Goal: Information Seeking & Learning: Learn about a topic

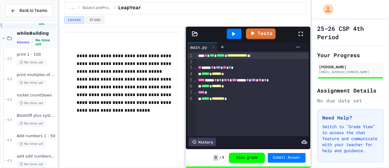
scroll to position [23, 0]
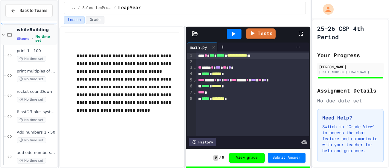
click at [46, 39] on span "No time set" at bounding box center [45, 39] width 21 height 8
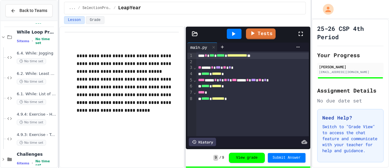
scroll to position [43, 0]
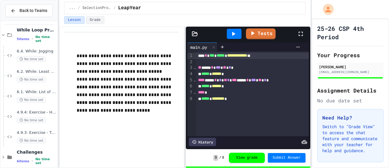
click at [46, 39] on span "No time set" at bounding box center [45, 39] width 21 height 8
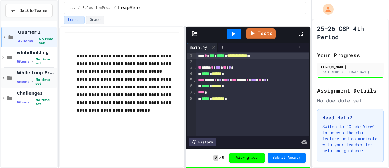
click at [40, 77] on div "While Loop Projects 5 items • No time set" at bounding box center [36, 78] width 39 height 16
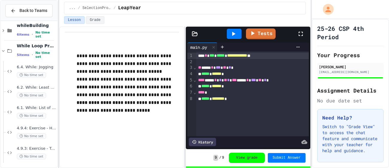
scroll to position [28, 0]
click at [39, 77] on span "No time set" at bounding box center [31, 74] width 29 height 6
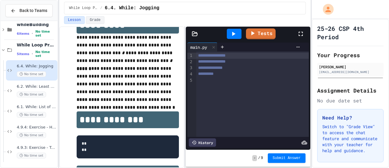
scroll to position [29, 0]
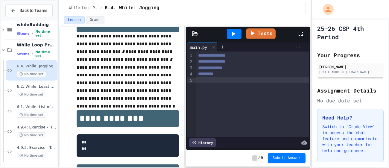
click at [227, 82] on div at bounding box center [252, 80] width 112 height 6
click at [209, 86] on div "**********" at bounding box center [252, 93] width 112 height 85
click at [209, 89] on div "**********" at bounding box center [252, 93] width 112 height 85
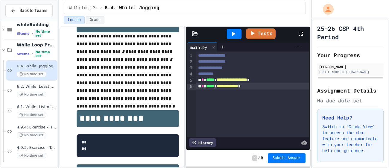
click at [232, 100] on div "**********" at bounding box center [252, 93] width 112 height 85
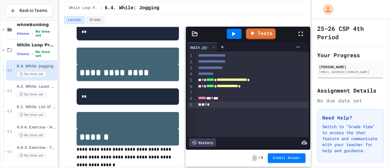
scroll to position [194, 0]
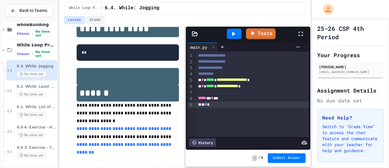
click at [97, 131] on link "**********" at bounding box center [124, 128] width 95 height 4
click at [217, 107] on div "* *" at bounding box center [252, 104] width 112 height 6
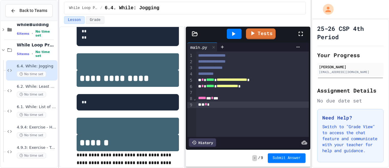
scroll to position [140, 0]
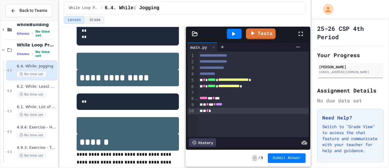
click at [213, 92] on div at bounding box center [253, 92] width 111 height 6
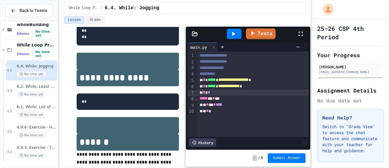
click at [218, 113] on div "* *" at bounding box center [253, 111] width 111 height 6
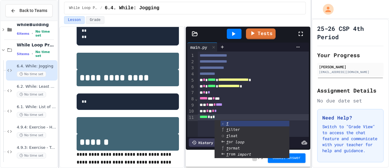
click at [235, 33] on icon at bounding box center [233, 33] width 7 height 7
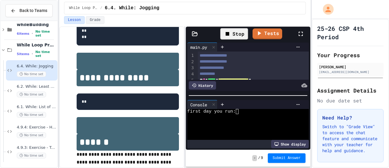
click at [221, 118] on div at bounding box center [245, 116] width 116 height 5
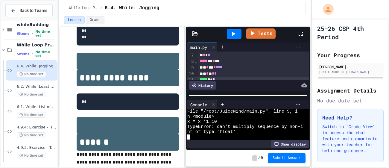
scroll to position [42, 0]
click at [222, 63] on span "****" at bounding box center [219, 62] width 7 height 4
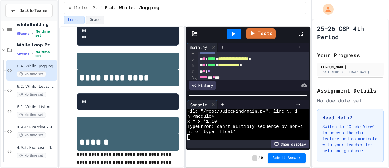
scroll to position [19, 0]
click at [210, 61] on span "*****" at bounding box center [212, 60] width 8 height 4
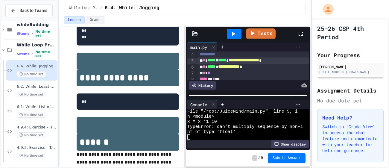
click at [300, 61] on div "**********" at bounding box center [253, 60] width 111 height 6
click at [237, 35] on icon at bounding box center [233, 33] width 7 height 7
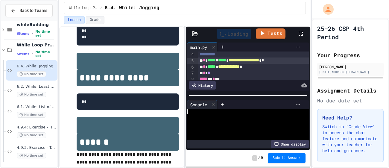
scroll to position [0, 0]
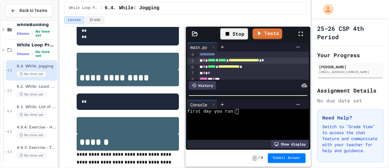
click at [223, 124] on div at bounding box center [245, 126] width 116 height 5
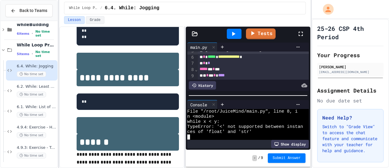
scroll to position [26, 0]
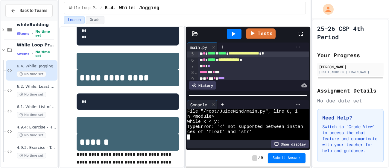
click at [209, 61] on span "*****" at bounding box center [212, 59] width 8 height 4
click at [276, 62] on div "**********" at bounding box center [253, 60] width 111 height 6
click at [240, 35] on div at bounding box center [234, 34] width 15 height 10
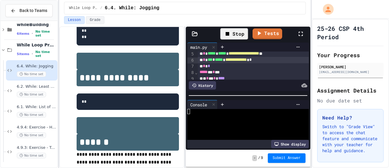
scroll to position [0, 0]
click at [222, 118] on div at bounding box center [245, 116] width 116 height 5
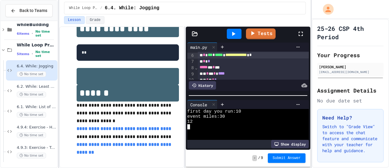
scroll to position [31, 0]
click at [222, 68] on div "***** * * **" at bounding box center [253, 68] width 111 height 6
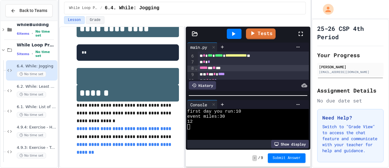
click at [235, 30] on icon at bounding box center [233, 33] width 7 height 7
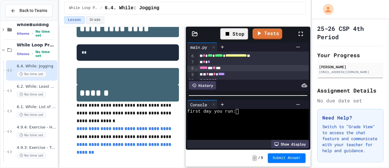
click at [222, 131] on div at bounding box center [245, 131] width 116 height 5
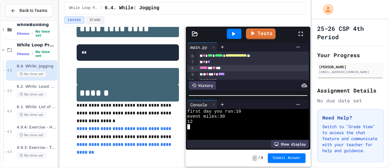
click at [216, 64] on div "* * *" at bounding box center [253, 62] width 111 height 6
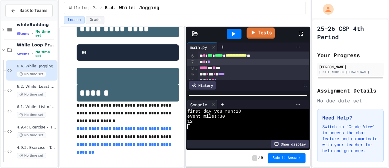
click at [262, 31] on link "Tests" at bounding box center [260, 33] width 28 height 11
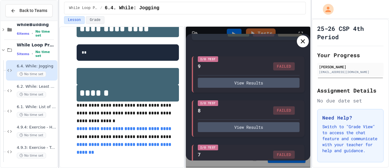
scroll to position [35, 0]
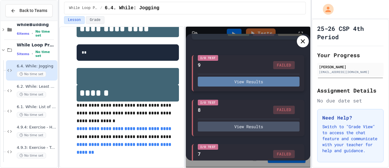
click at [248, 85] on button "View Results" at bounding box center [249, 82] width 102 height 10
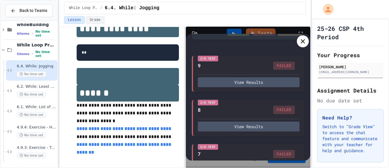
click at [306, 44] on icon at bounding box center [302, 41] width 7 height 7
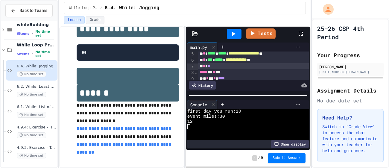
scroll to position [42, 0]
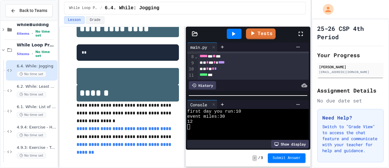
click at [235, 34] on icon at bounding box center [233, 33] width 7 height 7
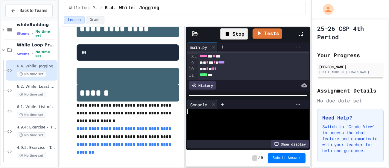
click at [222, 119] on div at bounding box center [245, 121] width 116 height 5
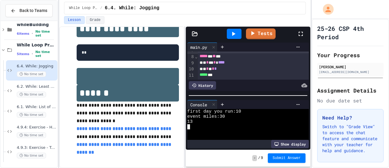
scroll to position [0, 0]
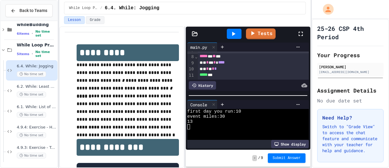
click at [238, 30] on div at bounding box center [234, 34] width 15 height 10
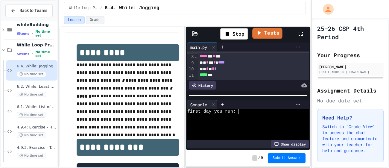
click at [268, 37] on link "Tests" at bounding box center [267, 33] width 30 height 11
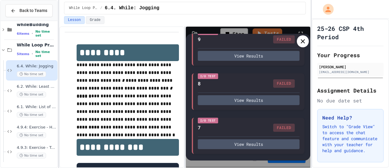
scroll to position [63, 0]
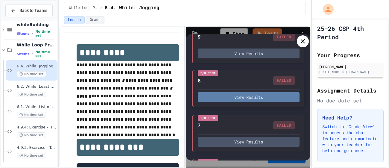
click at [250, 96] on button "View Results" at bounding box center [249, 97] width 102 height 10
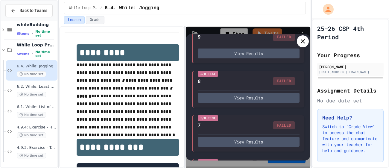
click at [303, 42] on icon at bounding box center [302, 41] width 7 height 7
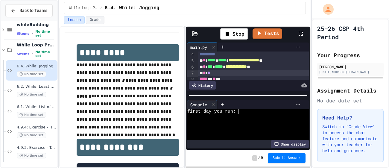
scroll to position [21, 0]
click at [259, 60] on span "**********" at bounding box center [244, 59] width 31 height 4
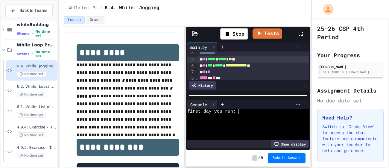
click at [245, 60] on div "* * ***** * ***** * ** **" at bounding box center [253, 59] width 111 height 6
click at [270, 65] on div "**********" at bounding box center [253, 66] width 111 height 6
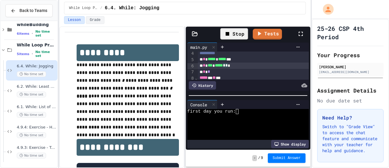
click at [242, 32] on div "Stop" at bounding box center [234, 33] width 28 height 11
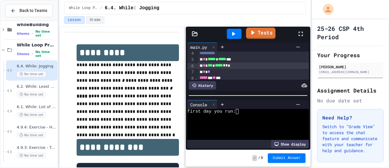
click at [259, 37] on link "Tests" at bounding box center [261, 33] width 30 height 11
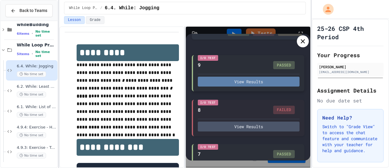
scroll to position [35, 0]
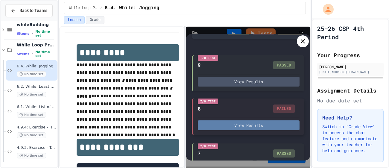
click at [236, 123] on button "View Results" at bounding box center [249, 125] width 102 height 10
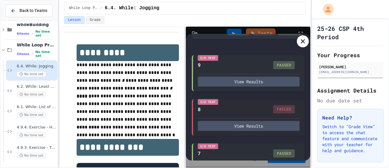
click at [304, 44] on icon at bounding box center [302, 41] width 7 height 7
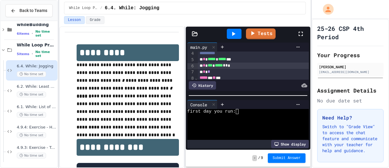
click at [219, 74] on div "* * *" at bounding box center [253, 72] width 111 height 6
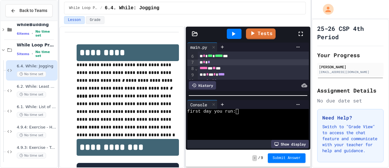
scroll to position [30, 0]
click at [236, 36] on icon at bounding box center [233, 33] width 7 height 7
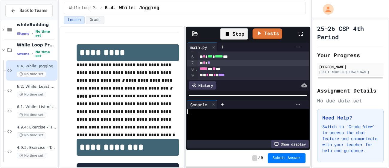
click at [219, 123] on div at bounding box center [245, 121] width 116 height 5
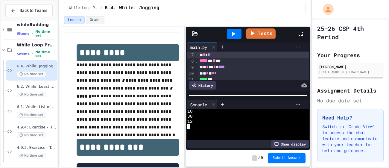
scroll to position [37, 0]
click at [217, 58] on div "* * *" at bounding box center [253, 55] width 111 height 6
click at [259, 33] on link "Tests" at bounding box center [261, 33] width 30 height 11
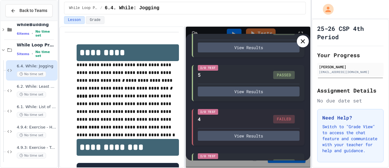
scroll to position [203, 0]
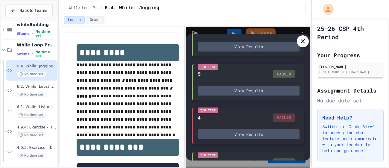
click at [228, 140] on div "I/O Test 4 FAILED View Results" at bounding box center [248, 125] width 112 height 36
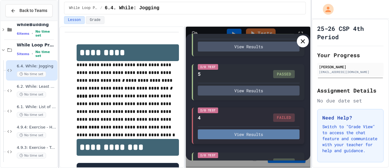
click at [221, 135] on button "View Results" at bounding box center [249, 134] width 102 height 10
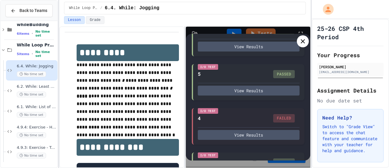
click at [304, 39] on icon at bounding box center [303, 41] width 4 height 4
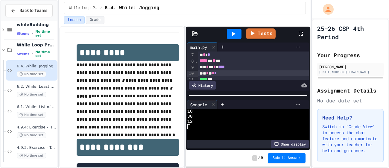
scroll to position [37, 0]
drag, startPoint x: 203, startPoint y: 74, endPoint x: 230, endPoint y: 76, distance: 26.7
click at [230, 76] on div "* * * * *" at bounding box center [253, 74] width 111 height 6
copy div "* * * *"
click at [204, 69] on div "* * * * ****" at bounding box center [253, 68] width 111 height 6
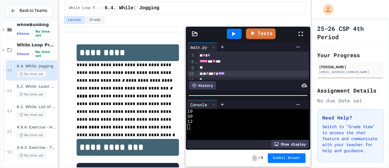
click at [207, 68] on div at bounding box center [253, 68] width 111 height 6
click at [233, 34] on icon at bounding box center [233, 34] width 3 height 4
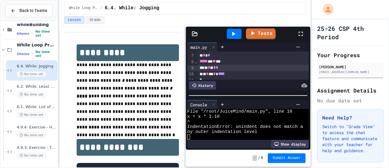
click at [207, 68] on div "* * * * *" at bounding box center [253, 68] width 111 height 6
click at [238, 32] on div at bounding box center [234, 34] width 15 height 10
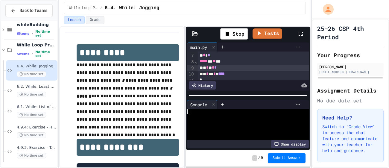
click at [205, 144] on div "Show display" at bounding box center [247, 144] width 121 height 8
click at [203, 115] on div at bounding box center [245, 116] width 116 height 5
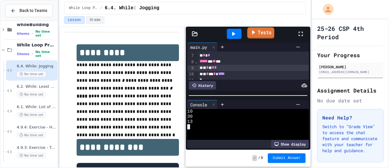
click at [252, 32] on icon at bounding box center [253, 32] width 3 height 4
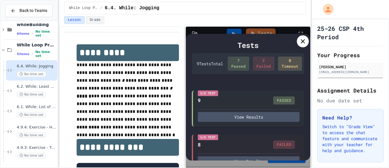
click at [299, 42] on icon at bounding box center [302, 41] width 7 height 7
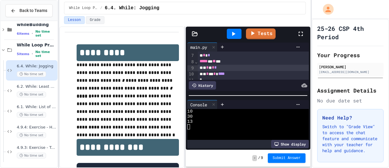
click at [236, 36] on icon at bounding box center [233, 33] width 7 height 7
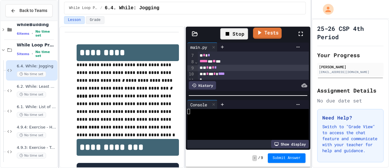
click at [260, 37] on link "Tests" at bounding box center [267, 33] width 29 height 11
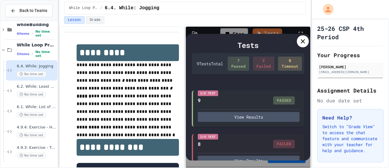
scroll to position [30, 0]
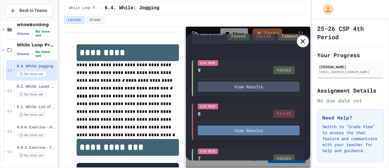
click at [214, 132] on button "View Results" at bounding box center [249, 130] width 102 height 10
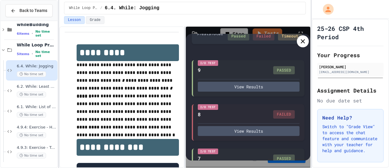
click at [303, 41] on icon at bounding box center [303, 41] width 4 height 4
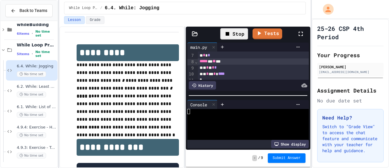
click at [229, 62] on div "***** * ** **" at bounding box center [253, 61] width 111 height 6
click at [220, 52] on div "* * *" at bounding box center [253, 55] width 111 height 6
click at [219, 57] on div "* * *" at bounding box center [253, 55] width 111 height 6
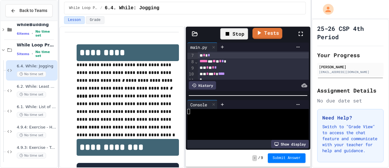
click at [270, 31] on link "Tests" at bounding box center [267, 33] width 30 height 11
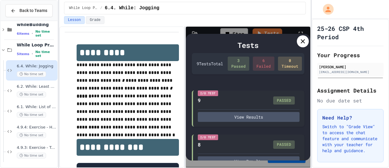
click at [302, 44] on icon at bounding box center [302, 41] width 7 height 7
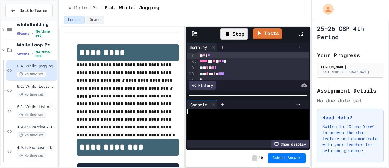
click at [224, 61] on span "*" at bounding box center [222, 61] width 2 height 4
click at [232, 38] on div "Stop" at bounding box center [234, 33] width 28 height 11
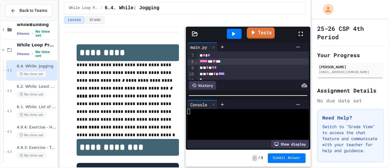
click at [253, 34] on icon at bounding box center [253, 32] width 3 height 4
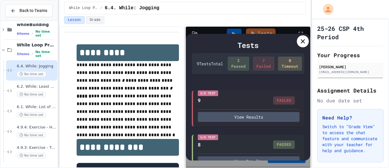
scroll to position [0, 0]
click at [302, 42] on icon at bounding box center [302, 41] width 7 height 7
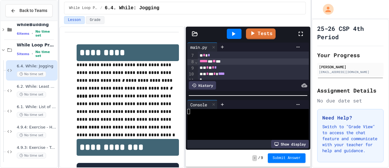
click at [216, 55] on div "* * *" at bounding box center [253, 55] width 111 height 6
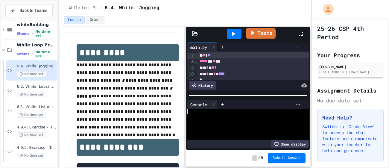
click at [261, 36] on link "Tests" at bounding box center [261, 33] width 30 height 11
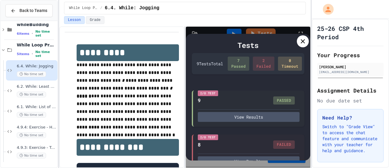
click at [305, 45] on icon at bounding box center [302, 41] width 7 height 7
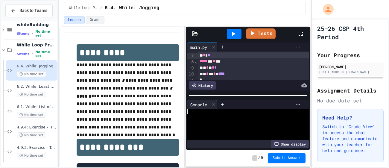
click at [301, 32] on icon at bounding box center [300, 33] width 7 height 7
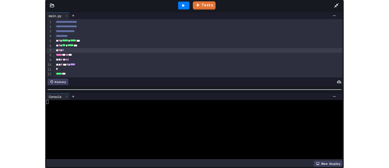
scroll to position [0, 0]
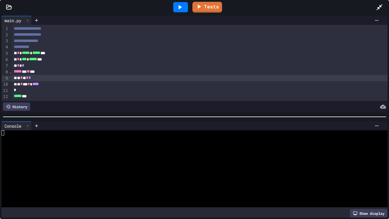
click at [123, 77] on div "* * * * *" at bounding box center [199, 78] width 375 height 6
click at [377, 7] on icon at bounding box center [379, 7] width 6 height 6
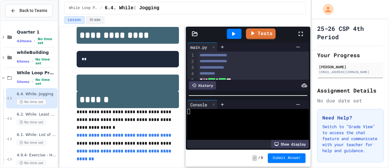
scroll to position [48, 0]
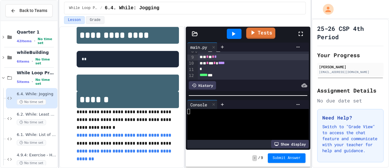
click at [265, 34] on link "Tests" at bounding box center [260, 33] width 29 height 11
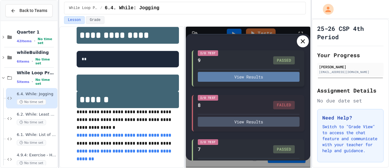
scroll to position [41, 0]
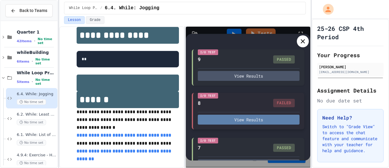
click at [279, 116] on button "View Results" at bounding box center [249, 120] width 102 height 10
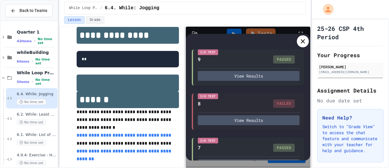
click at [302, 45] on div at bounding box center [303, 41] width 12 height 12
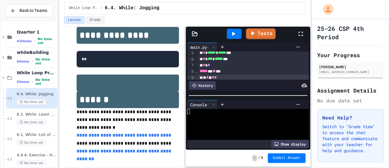
scroll to position [27, 0]
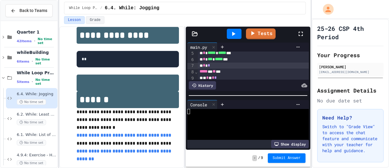
click at [228, 65] on div "* * *" at bounding box center [253, 66] width 111 height 6
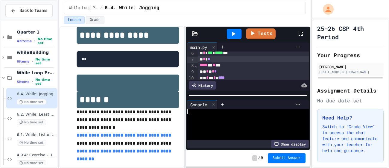
scroll to position [33, 0]
click at [265, 36] on link "Tests" at bounding box center [261, 33] width 30 height 11
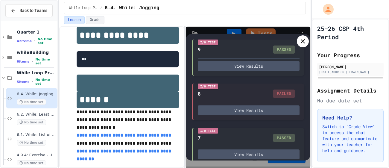
scroll to position [60, 0]
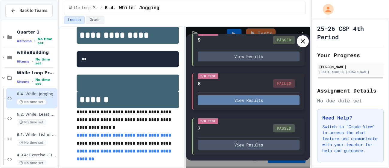
click at [258, 97] on button "View Results" at bounding box center [249, 100] width 102 height 10
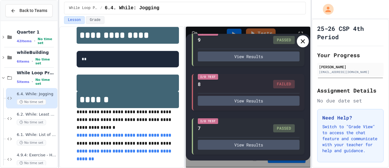
click at [301, 42] on icon at bounding box center [302, 41] width 7 height 7
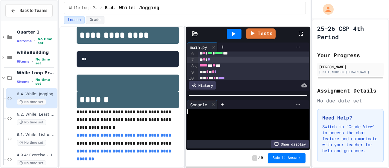
click at [216, 67] on span "**" at bounding box center [213, 65] width 3 height 4
click at [258, 30] on link "Tests" at bounding box center [261, 33] width 30 height 11
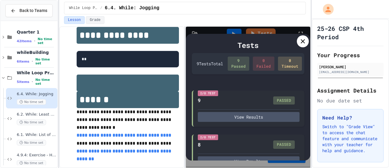
click at [300, 39] on icon at bounding box center [302, 41] width 7 height 7
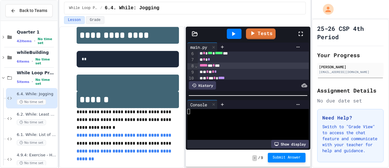
click at [285, 161] on button "Submit Answer" at bounding box center [287, 158] width 38 height 10
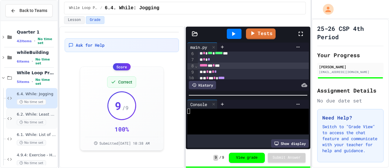
click at [33, 122] on span "No time set" at bounding box center [31, 122] width 29 height 6
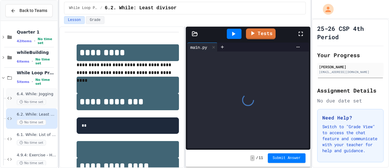
click at [27, 101] on span "No time set" at bounding box center [31, 102] width 29 height 6
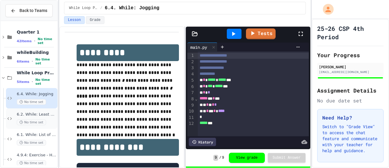
click at [25, 112] on span "6.2. While: Least divisor" at bounding box center [36, 114] width 39 height 5
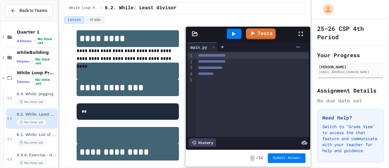
scroll to position [14, 0]
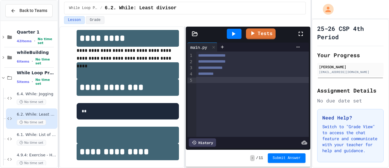
click at [220, 80] on div at bounding box center [252, 80] width 112 height 6
click at [18, 97] on div "6.4. While: Jogging No time set" at bounding box center [36, 98] width 39 height 13
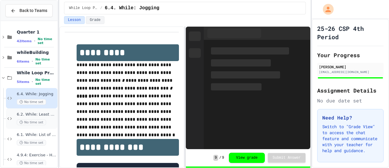
click at [29, 118] on div "6.2. While: Least divisor No time set" at bounding box center [36, 118] width 39 height 13
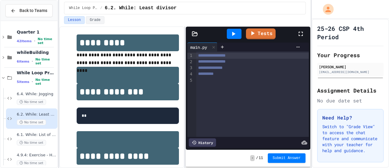
scroll to position [11, 0]
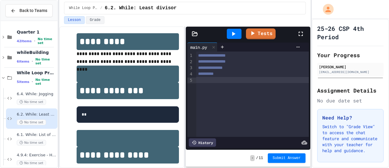
click at [220, 80] on div at bounding box center [252, 80] width 112 height 6
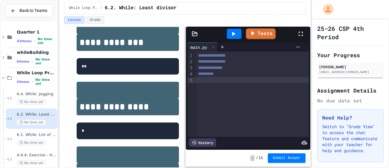
scroll to position [60, 0]
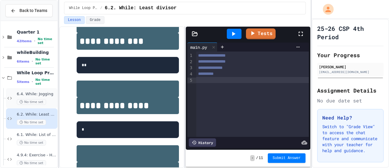
click at [40, 98] on div "6.4. While: Jogging No time set" at bounding box center [36, 98] width 39 height 13
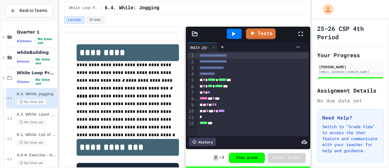
click at [300, 35] on icon at bounding box center [301, 34] width 4 height 4
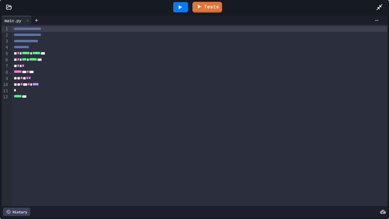
click at [300, 71] on div "***** * * **" at bounding box center [199, 72] width 375 height 6
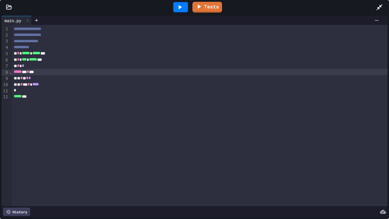
click at [381, 7] on icon at bounding box center [379, 7] width 7 height 7
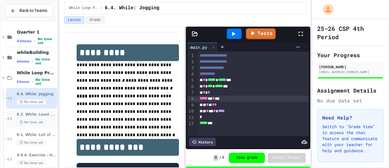
click at [13, 115] on div "6.2. While: Least divisor No time set" at bounding box center [31, 118] width 51 height 20
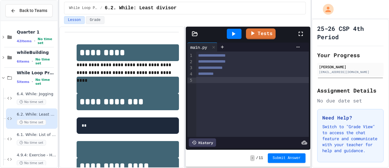
click at [211, 81] on div at bounding box center [252, 80] width 112 height 6
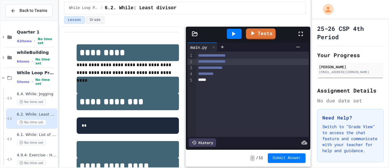
click at [203, 62] on span "**********" at bounding box center [212, 61] width 28 height 4
click at [234, 84] on div "**********" at bounding box center [252, 93] width 112 height 85
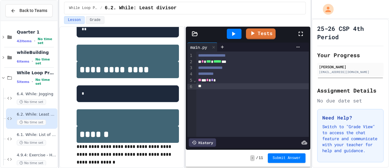
scroll to position [97, 0]
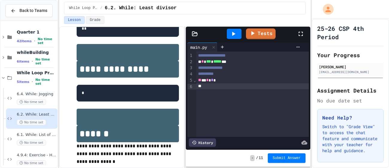
click at [108, 61] on h1 at bounding box center [128, 52] width 102 height 17
click at [217, 86] on div at bounding box center [252, 86] width 112 height 6
click at [198, 86] on span "****" at bounding box center [201, 86] width 7 height 4
drag, startPoint x: 225, startPoint y: 87, endPoint x: 195, endPoint y: 89, distance: 29.7
click at [195, 89] on div "**********" at bounding box center [247, 93] width 121 height 85
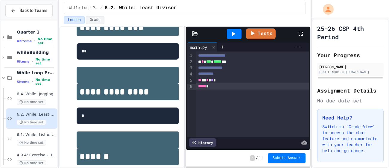
scroll to position [74, 0]
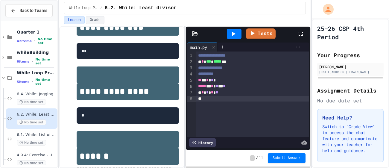
click at [244, 101] on div "*" at bounding box center [252, 99] width 112 height 6
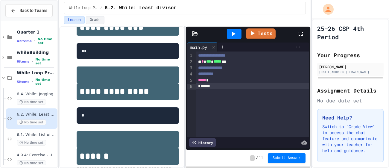
click at [240, 61] on div "* * *** * ***** ***" at bounding box center [252, 62] width 112 height 6
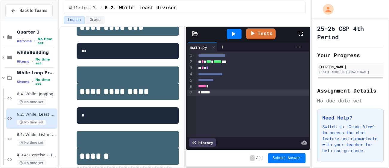
click at [236, 90] on div "*****" at bounding box center [252, 92] width 112 height 6
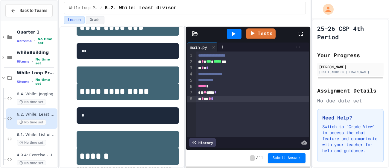
click at [197, 99] on div "* * * * *" at bounding box center [252, 99] width 112 height 6
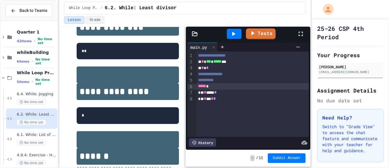
click at [215, 88] on div "*****" at bounding box center [252, 86] width 112 height 6
click at [200, 93] on div "* * * * *" at bounding box center [252, 92] width 112 height 6
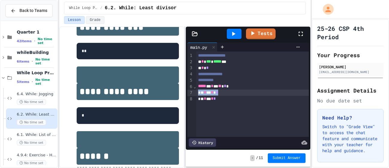
drag, startPoint x: 200, startPoint y: 93, endPoint x: 229, endPoint y: 95, distance: 28.8
click at [229, 95] on div "* * * * *" at bounding box center [252, 92] width 112 height 6
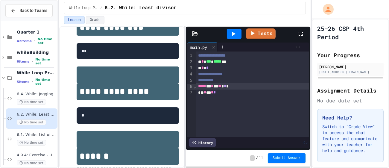
click at [232, 95] on div "* * * * *" at bounding box center [252, 92] width 112 height 6
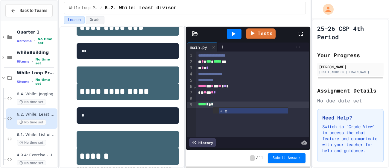
click at [239, 36] on div at bounding box center [234, 34] width 15 height 10
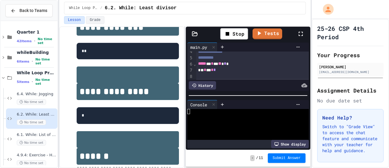
scroll to position [0, 0]
click at [231, 118] on div at bounding box center [245, 116] width 116 height 5
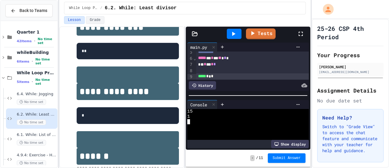
scroll to position [29, 0]
click at [202, 65] on div "* * * * *" at bounding box center [252, 64] width 112 height 6
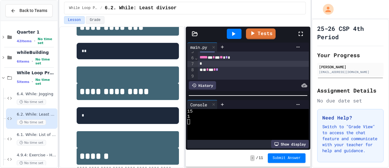
click at [210, 63] on div at bounding box center [253, 64] width 111 height 6
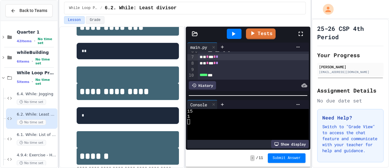
scroll to position [25, 0]
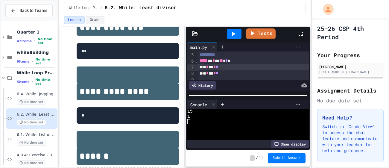
click at [237, 32] on div at bounding box center [234, 34] width 15 height 10
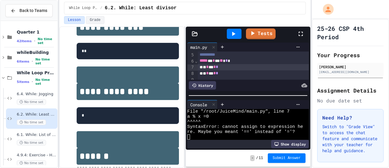
click at [216, 67] on span "*" at bounding box center [214, 67] width 2 height 4
click at [235, 31] on icon at bounding box center [233, 33] width 7 height 7
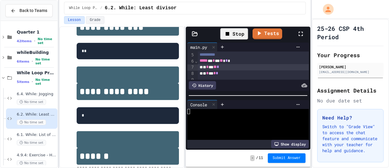
click at [213, 133] on div at bounding box center [245, 131] width 116 height 5
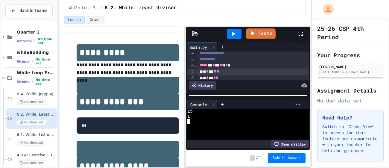
scroll to position [1, 0]
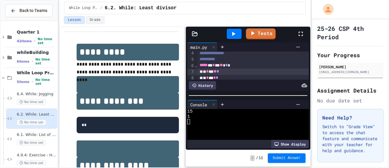
click at [217, 72] on span "**" at bounding box center [214, 71] width 3 height 4
drag, startPoint x: 202, startPoint y: 73, endPoint x: 230, endPoint y: 74, distance: 28.7
click at [230, 74] on div "* * * * *" at bounding box center [253, 72] width 111 height 6
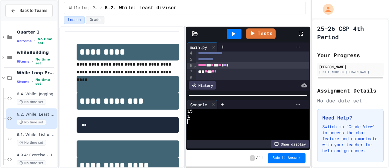
click at [231, 34] on icon at bounding box center [233, 33] width 7 height 7
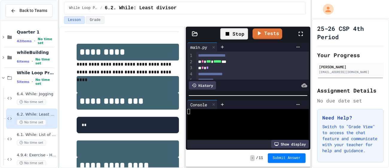
click at [221, 69] on div "* * *" at bounding box center [252, 68] width 112 height 6
click at [233, 37] on div "Stop" at bounding box center [234, 33] width 28 height 11
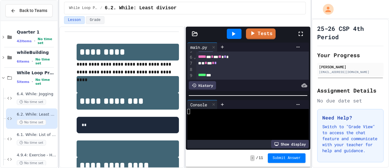
click at [233, 37] on icon at bounding box center [233, 33] width 7 height 7
click at [206, 116] on div at bounding box center [245, 116] width 116 height 5
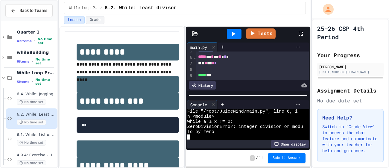
click at [233, 80] on div "History" at bounding box center [247, 85] width 121 height 11
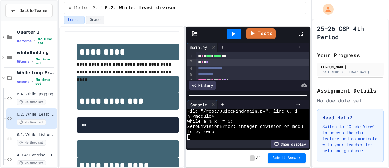
scroll to position [5, 0]
click at [231, 66] on div "**********" at bounding box center [252, 69] width 112 height 6
click at [220, 62] on div "* * *" at bounding box center [252, 63] width 112 height 6
click at [233, 37] on div at bounding box center [234, 34] width 15 height 10
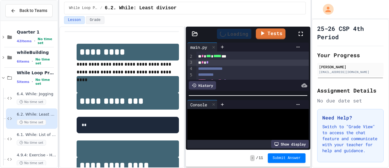
scroll to position [0, 0]
click at [224, 120] on div at bounding box center [245, 121] width 116 height 5
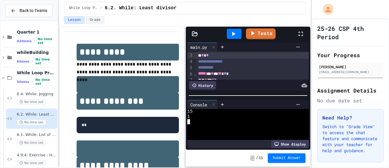
scroll to position [13, 0]
click at [219, 55] on div "* * *" at bounding box center [252, 55] width 112 height 6
click at [239, 30] on div at bounding box center [234, 34] width 15 height 10
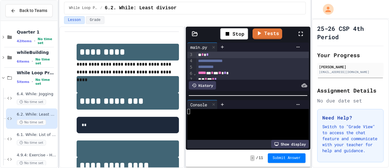
click at [215, 134] on div at bounding box center [245, 131] width 116 height 5
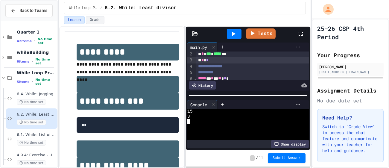
scroll to position [4, 0]
click at [230, 76] on div "**********" at bounding box center [252, 76] width 112 height 6
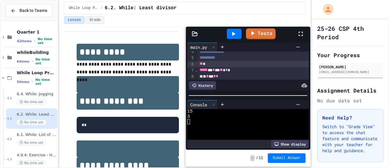
scroll to position [23, 0]
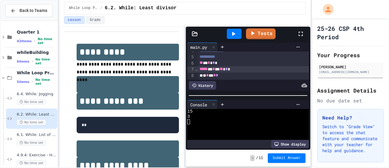
click at [200, 70] on span "*****" at bounding box center [204, 69] width 8 height 4
click at [204, 77] on div "* * * * *" at bounding box center [253, 75] width 111 height 6
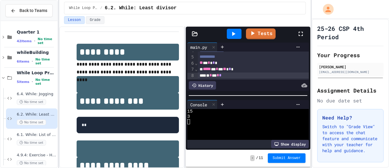
scroll to position [33, 0]
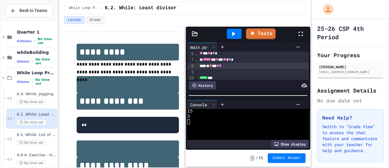
click at [236, 39] on div at bounding box center [234, 34] width 15 height 10
click at [219, 115] on div at bounding box center [245, 116] width 116 height 5
click at [264, 32] on link "Tests" at bounding box center [261, 33] width 30 height 11
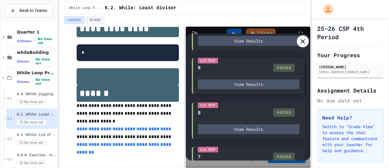
scroll to position [123, 0]
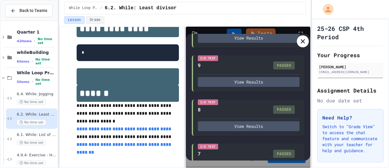
click at [305, 42] on icon at bounding box center [302, 41] width 7 height 7
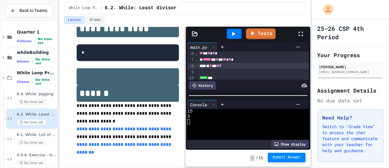
click at [284, 156] on span "Submit Answer" at bounding box center [287, 157] width 28 height 5
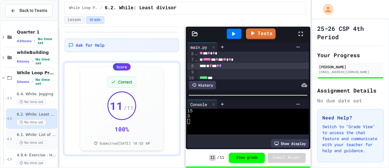
click at [37, 141] on span "No time set" at bounding box center [31, 143] width 29 height 6
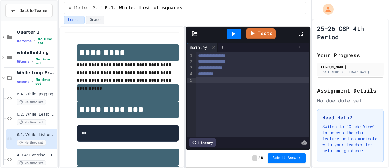
click at [232, 104] on div "**********" at bounding box center [252, 93] width 112 height 85
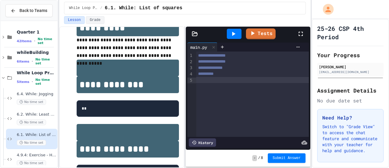
scroll to position [25, 0]
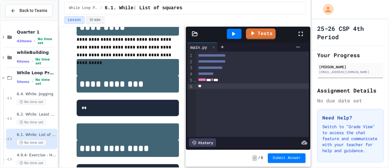
click at [242, 81] on div "***** * * **" at bounding box center [252, 80] width 112 height 6
click at [244, 78] on div "***** * * **" at bounding box center [252, 80] width 112 height 6
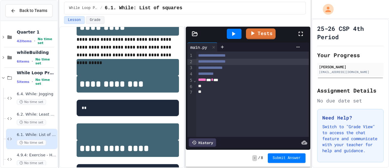
click at [200, 62] on span "**********" at bounding box center [212, 61] width 28 height 4
click at [225, 80] on div "***** * * **" at bounding box center [252, 80] width 112 height 6
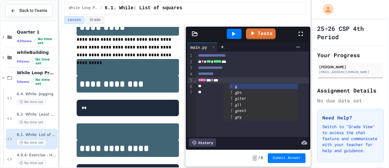
click at [258, 82] on div "***** * * **" at bounding box center [252, 80] width 112 height 6
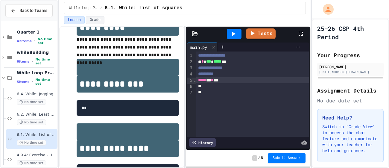
click at [243, 70] on div "**********" at bounding box center [252, 68] width 112 height 6
click at [235, 75] on div "******* * * *" at bounding box center [252, 74] width 112 height 6
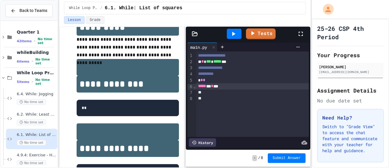
click at [266, 88] on div "***** * * **" at bounding box center [252, 86] width 112 height 6
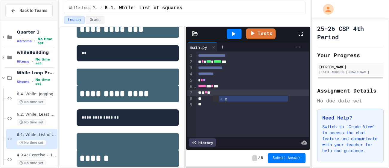
scroll to position [82, 0]
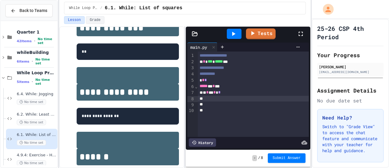
click at [209, 79] on div "* * *" at bounding box center [253, 80] width 111 height 6
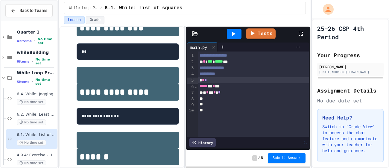
click at [244, 95] on div "* * * * *" at bounding box center [253, 92] width 111 height 6
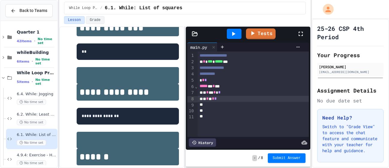
click at [237, 37] on icon at bounding box center [233, 33] width 7 height 7
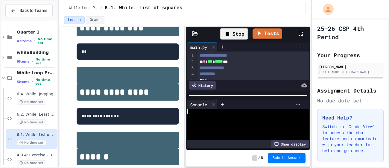
click at [223, 123] on div at bounding box center [245, 121] width 116 height 5
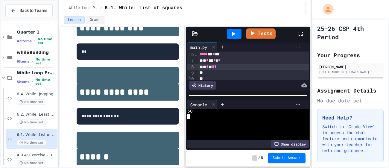
scroll to position [33, 0]
click at [250, 67] on div "* * * * *" at bounding box center [253, 66] width 111 height 6
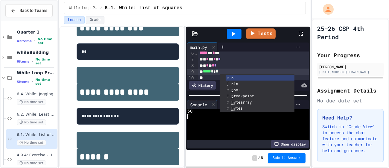
click at [238, 35] on div at bounding box center [234, 34] width 15 height 10
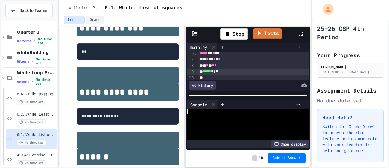
click at [227, 130] on div at bounding box center [245, 131] width 116 height 5
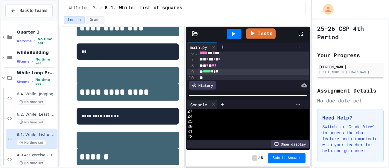
scroll to position [118, 0]
click at [203, 132] on div "25" at bounding box center [245, 131] width 116 height 5
click at [265, 36] on link "Tests" at bounding box center [260, 33] width 29 height 11
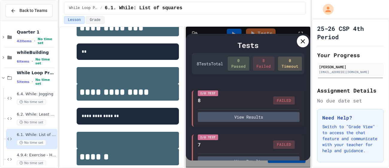
click at [299, 43] on div at bounding box center [303, 41] width 12 height 12
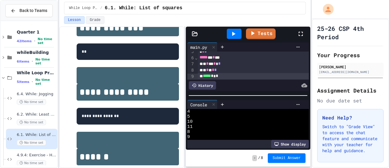
scroll to position [28, 0]
click at [231, 71] on div "* * * * *" at bounding box center [253, 70] width 111 height 6
click at [236, 68] on div "* * * * *" at bounding box center [253, 70] width 111 height 6
click at [233, 65] on div "* * * * *" at bounding box center [253, 64] width 111 height 6
click at [220, 64] on span "*" at bounding box center [219, 64] width 2 height 4
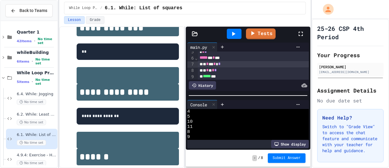
click at [224, 69] on div "* * * * *" at bounding box center [253, 70] width 111 height 6
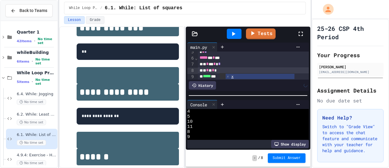
click at [233, 31] on icon at bounding box center [233, 33] width 7 height 7
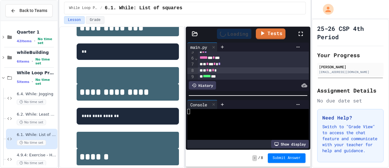
scroll to position [0, 0]
click at [243, 133] on div at bounding box center [245, 131] width 116 height 5
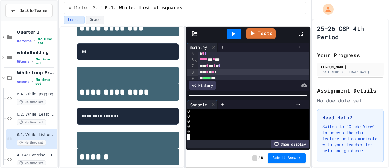
scroll to position [26, 0]
click at [235, 76] on div "***** ***" at bounding box center [253, 79] width 111 height 6
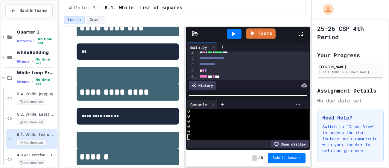
scroll to position [10, 0]
click at [209, 71] on div "* * *" at bounding box center [253, 70] width 111 height 6
click at [240, 31] on div at bounding box center [234, 34] width 15 height 10
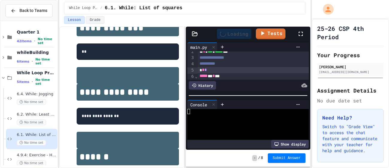
scroll to position [0, 0]
click at [194, 127] on div at bounding box center [245, 126] width 116 height 5
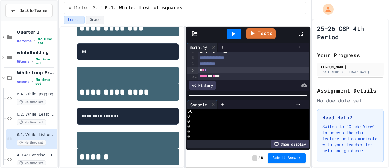
click at [213, 122] on div "0" at bounding box center [245, 121] width 116 height 5
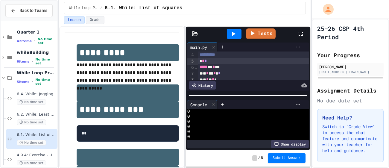
scroll to position [23, 0]
click at [222, 62] on div "***** * * **" at bounding box center [253, 63] width 111 height 6
click at [204, 66] on div "* * * * *" at bounding box center [253, 66] width 111 height 6
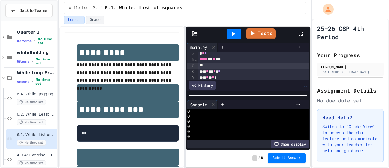
click at [209, 65] on div at bounding box center [253, 66] width 111 height 6
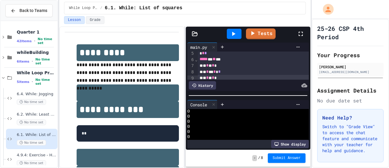
click at [224, 76] on div "* * * * *" at bounding box center [253, 78] width 111 height 6
click at [231, 31] on icon at bounding box center [233, 33] width 7 height 7
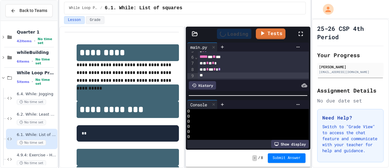
scroll to position [0, 0]
click at [217, 130] on div at bounding box center [245, 131] width 116 height 5
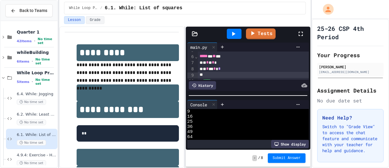
scroll to position [28, 0]
click at [217, 60] on div "***** * ** **" at bounding box center [253, 59] width 111 height 6
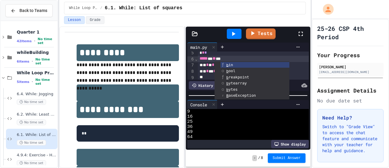
click at [235, 34] on icon at bounding box center [233, 34] width 3 height 4
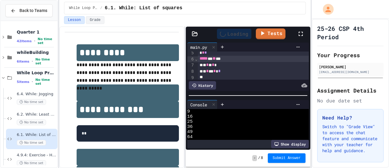
scroll to position [0, 0]
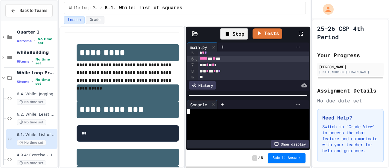
click at [201, 119] on div at bounding box center [245, 116] width 116 height 5
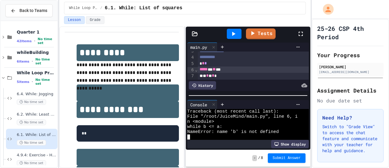
scroll to position [17, 0]
click at [217, 63] on div "* * *" at bounding box center [253, 63] width 111 height 6
click at [236, 31] on icon at bounding box center [233, 33] width 7 height 7
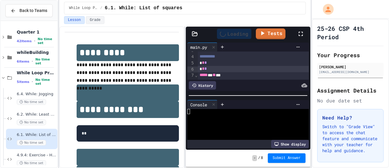
scroll to position [0, 0]
click at [217, 122] on div at bounding box center [245, 121] width 116 height 5
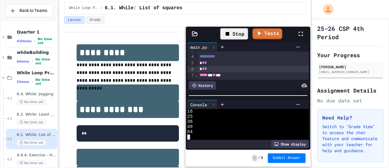
scroll to position [20, 0]
click at [225, 76] on div "***** * ** **" at bounding box center [253, 75] width 111 height 6
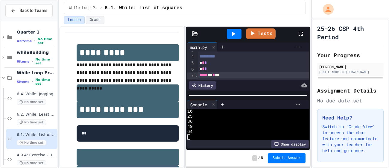
click at [233, 37] on icon at bounding box center [233, 33] width 7 height 7
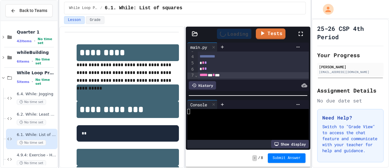
scroll to position [0, 0]
click at [207, 118] on div at bounding box center [245, 116] width 116 height 5
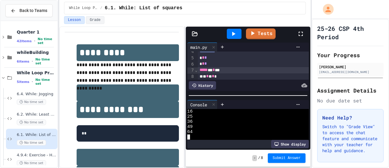
scroll to position [22, 0]
click at [264, 37] on link "Tests" at bounding box center [261, 33] width 30 height 11
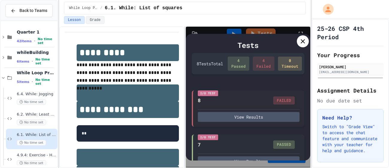
click at [302, 45] on div at bounding box center [303, 41] width 12 height 12
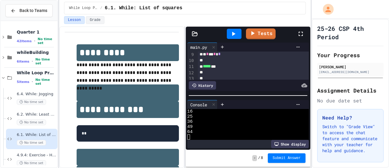
scroll to position [48, 0]
click at [214, 64] on div at bounding box center [253, 63] width 111 height 6
click at [206, 70] on span "*****" at bounding box center [207, 69] width 8 height 4
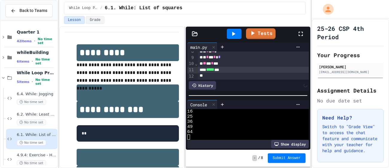
click at [236, 32] on icon at bounding box center [233, 33] width 7 height 7
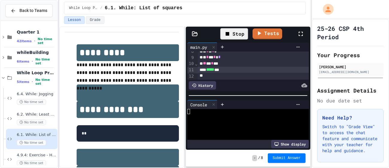
scroll to position [0, 0]
click at [214, 121] on div at bounding box center [245, 121] width 116 height 5
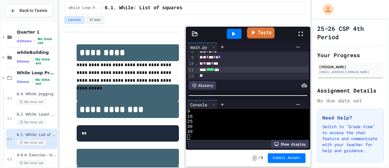
click at [255, 29] on icon at bounding box center [252, 32] width 7 height 7
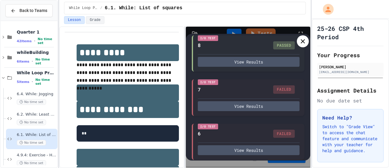
scroll to position [64, 0]
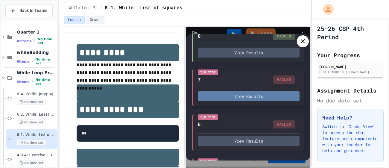
click at [281, 98] on button "View Results" at bounding box center [249, 96] width 102 height 10
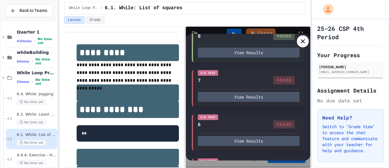
click at [301, 41] on icon at bounding box center [302, 41] width 7 height 7
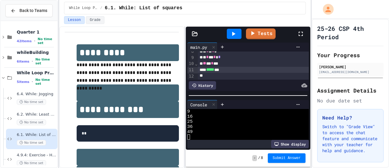
scroll to position [0, 0]
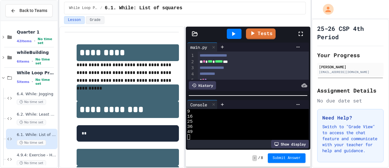
click at [230, 31] on icon at bounding box center [233, 33] width 7 height 7
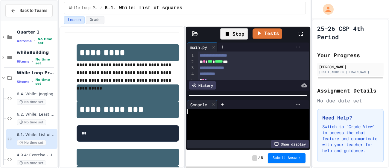
click at [214, 120] on div at bounding box center [245, 121] width 116 height 5
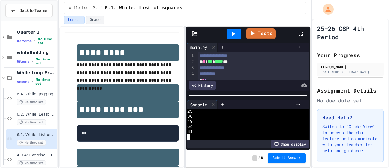
scroll to position [25, 0]
click at [255, 36] on link "Tests" at bounding box center [260, 33] width 29 height 11
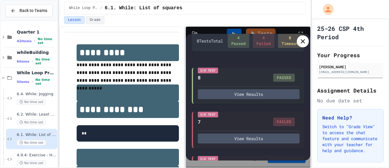
scroll to position [170, 0]
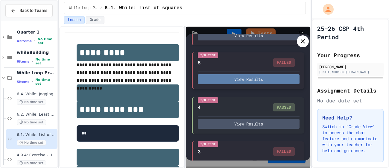
click at [244, 80] on button "View Results" at bounding box center [249, 79] width 102 height 10
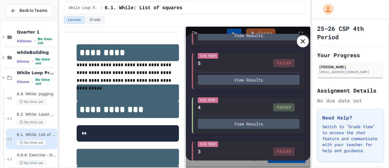
click at [302, 45] on div at bounding box center [303, 41] width 12 height 12
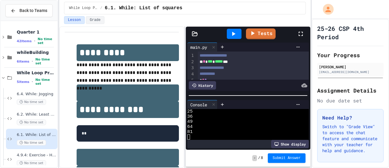
click at [236, 38] on div at bounding box center [234, 34] width 15 height 10
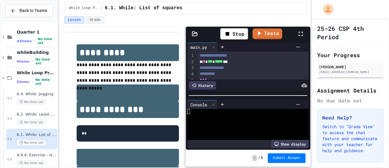
scroll to position [0, 0]
click at [208, 115] on div at bounding box center [245, 116] width 116 height 5
click at [239, 33] on div at bounding box center [234, 34] width 15 height 10
click at [209, 122] on div at bounding box center [245, 121] width 116 height 5
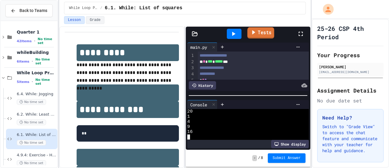
click at [259, 35] on link "Tests" at bounding box center [260, 32] width 27 height 11
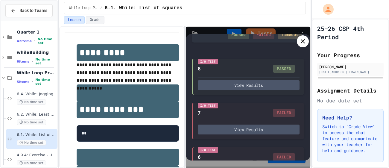
scroll to position [37, 0]
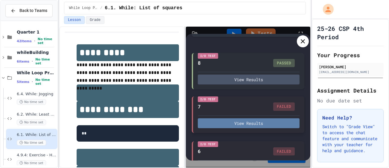
click at [230, 119] on button "View Results" at bounding box center [249, 123] width 102 height 10
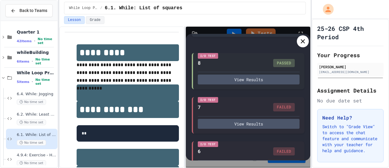
click at [301, 46] on div at bounding box center [303, 41] width 12 height 12
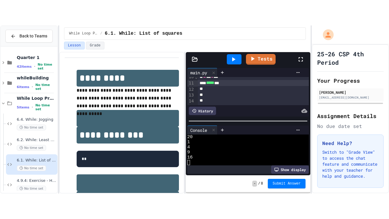
scroll to position [57, 0]
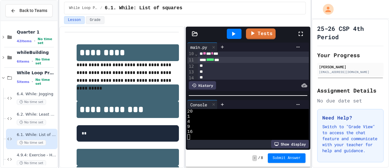
click at [301, 32] on icon at bounding box center [301, 34] width 4 height 4
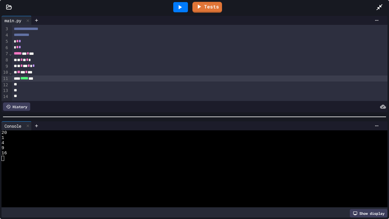
click at [177, 11] on div at bounding box center [180, 7] width 15 height 10
click at [76, 150] on div at bounding box center [191, 152] width 380 height 5
click at [219, 4] on link "Tests" at bounding box center [207, 6] width 28 height 11
click at [216, 4] on link "Tests" at bounding box center [207, 6] width 29 height 11
click at [383, 6] on div at bounding box center [382, 7] width 13 height 16
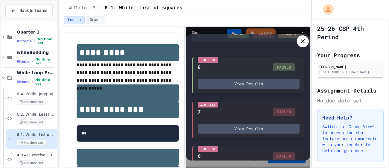
scroll to position [33, 0]
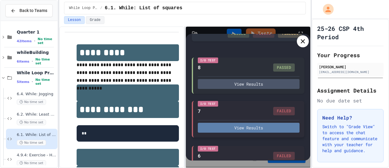
click at [252, 125] on button "View Results" at bounding box center [249, 128] width 102 height 10
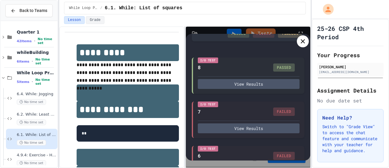
click at [301, 40] on icon at bounding box center [302, 41] width 7 height 7
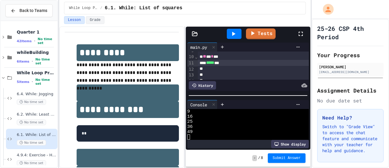
scroll to position [55, 0]
click at [220, 56] on div "** * * **" at bounding box center [253, 56] width 111 height 6
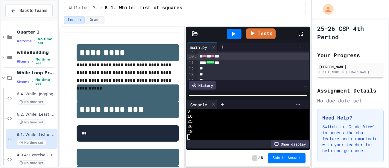
click at [258, 39] on link "Tests" at bounding box center [261, 33] width 30 height 11
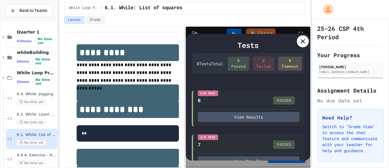
click at [297, 43] on div at bounding box center [303, 41] width 12 height 12
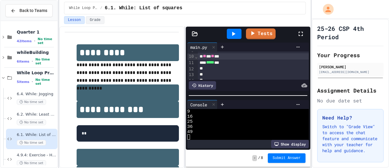
click at [280, 46] on div at bounding box center [265, 47] width 76 height 5
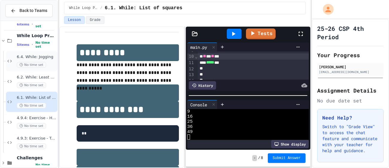
scroll to position [43, 0]
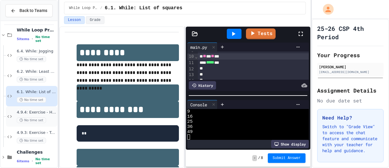
click at [15, 108] on div "4.9.4: Exercise - Higher or Lower I No time set" at bounding box center [31, 116] width 51 height 20
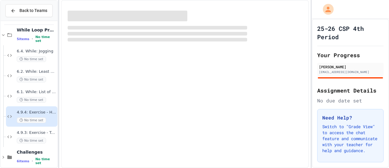
scroll to position [41, 0]
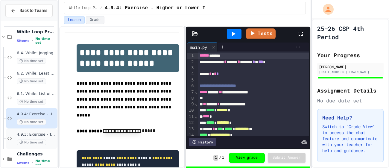
click at [26, 138] on div "4.9.3: Exercise - Target Sum No time set" at bounding box center [36, 138] width 39 height 13
